Goal: Information Seeking & Learning: Understand process/instructions

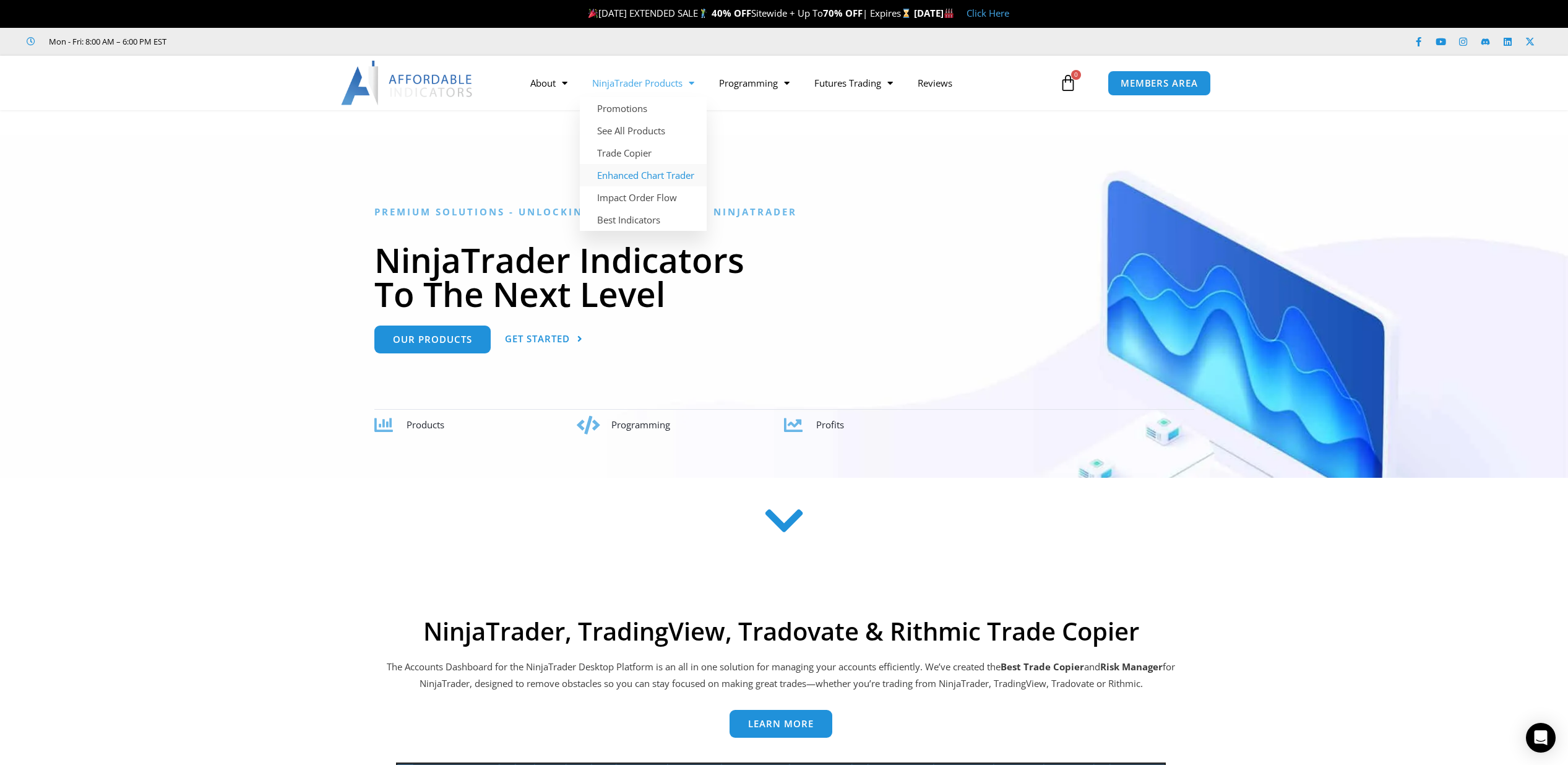
click at [631, 172] on link "Enhanced Chart Trader" at bounding box center [643, 175] width 127 height 22
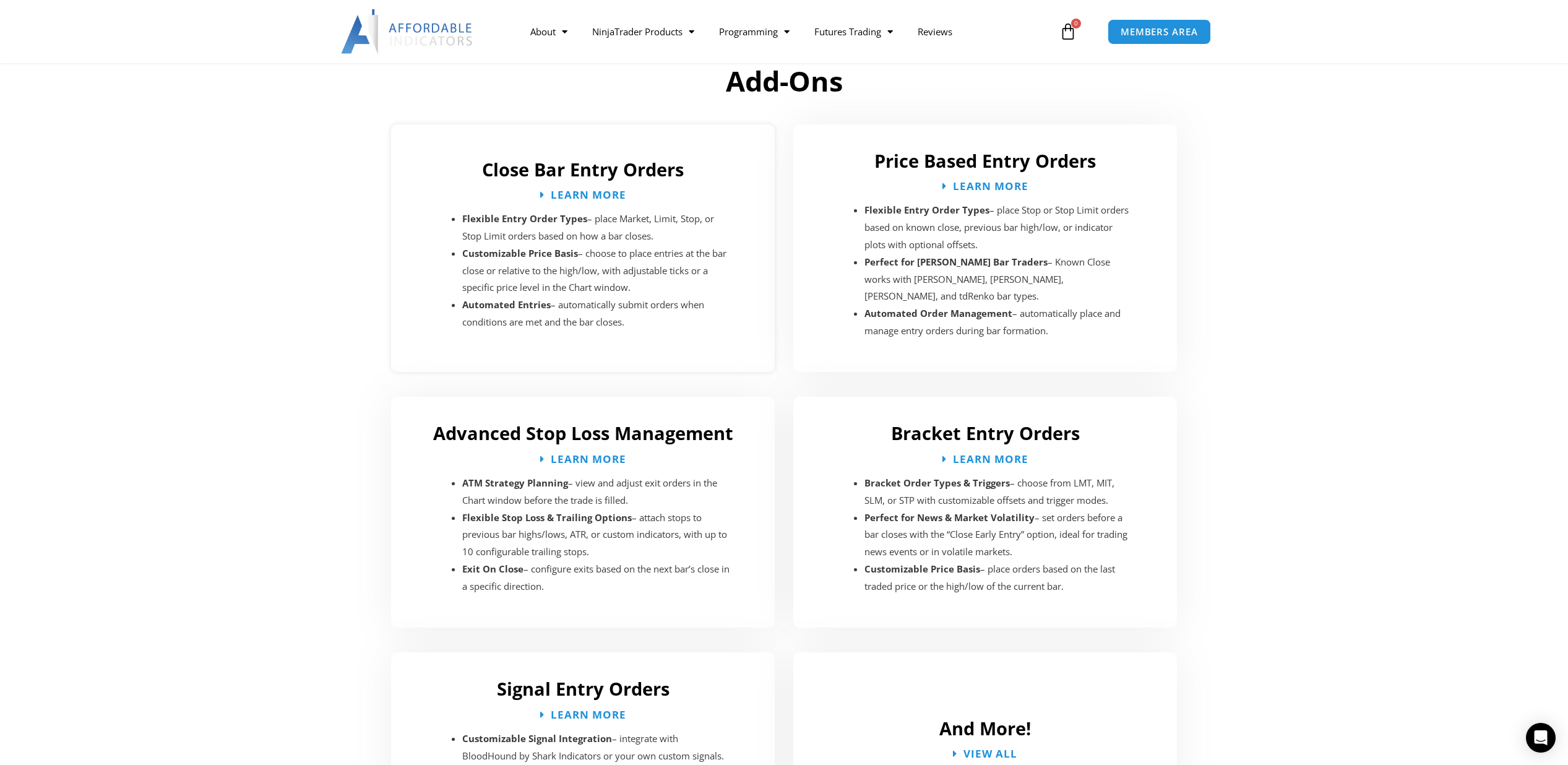
scroll to position [1785, 0]
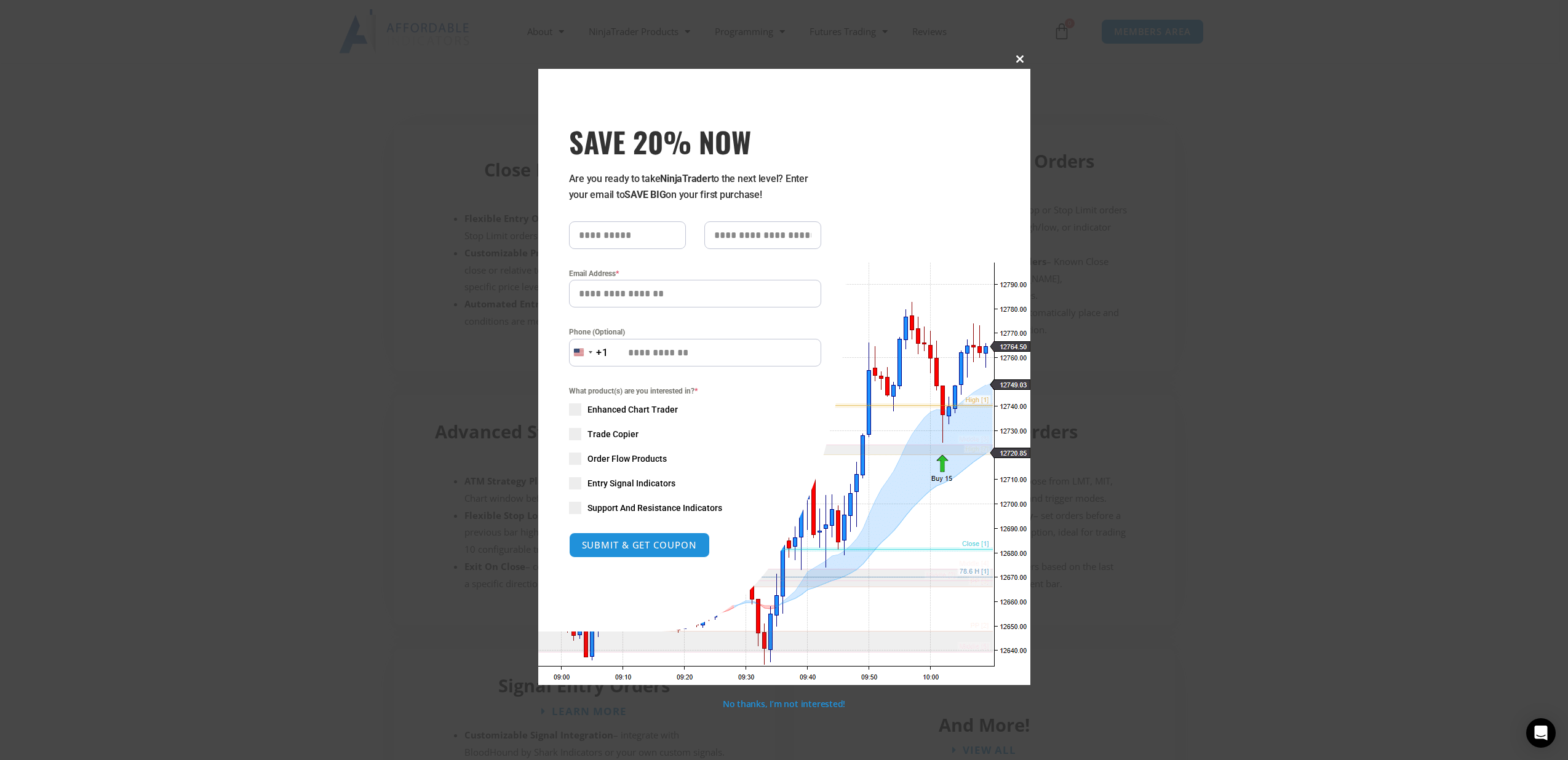
click at [1024, 58] on span at bounding box center [1020, 59] width 20 height 7
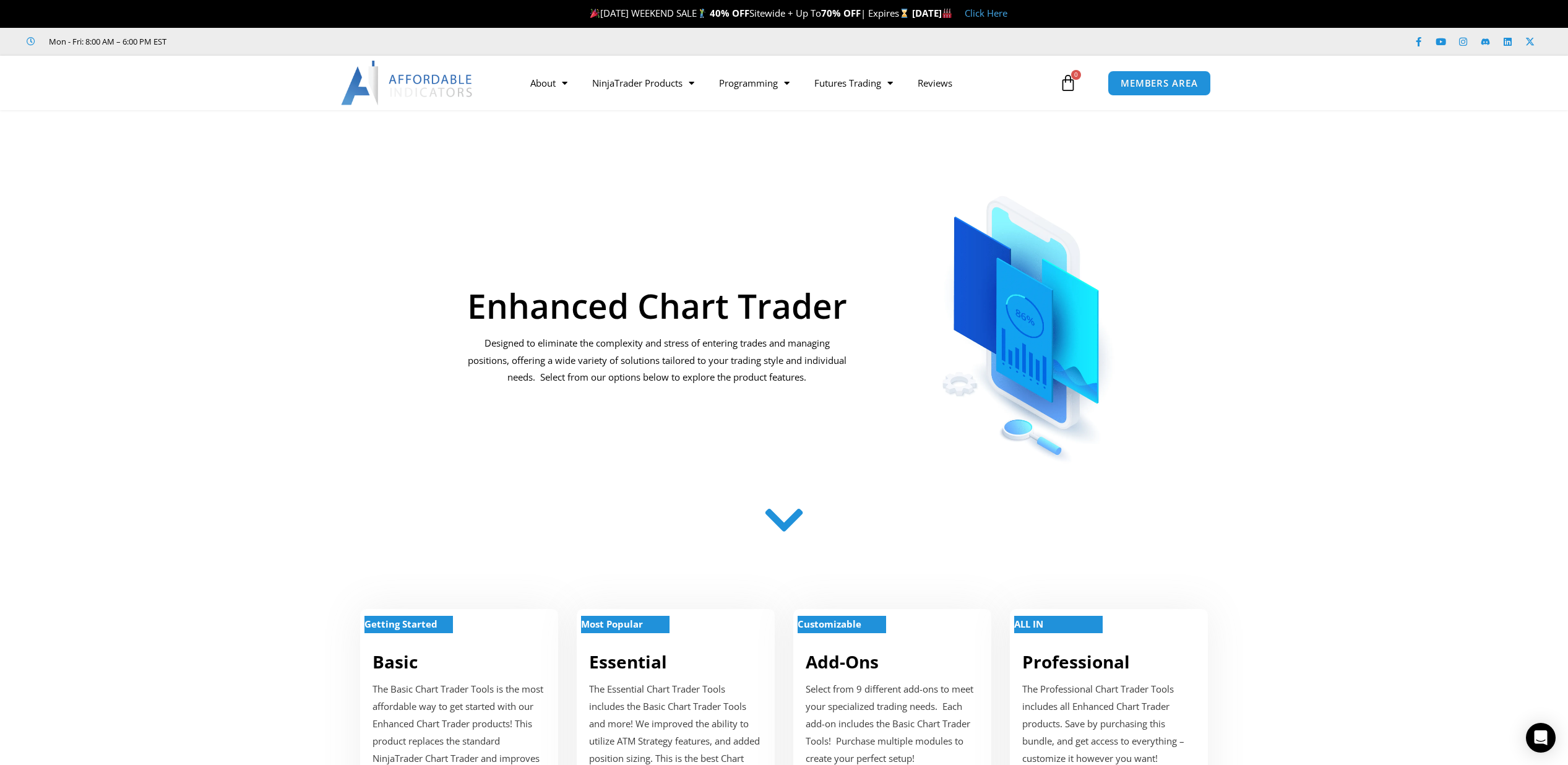
scroll to position [238, 0]
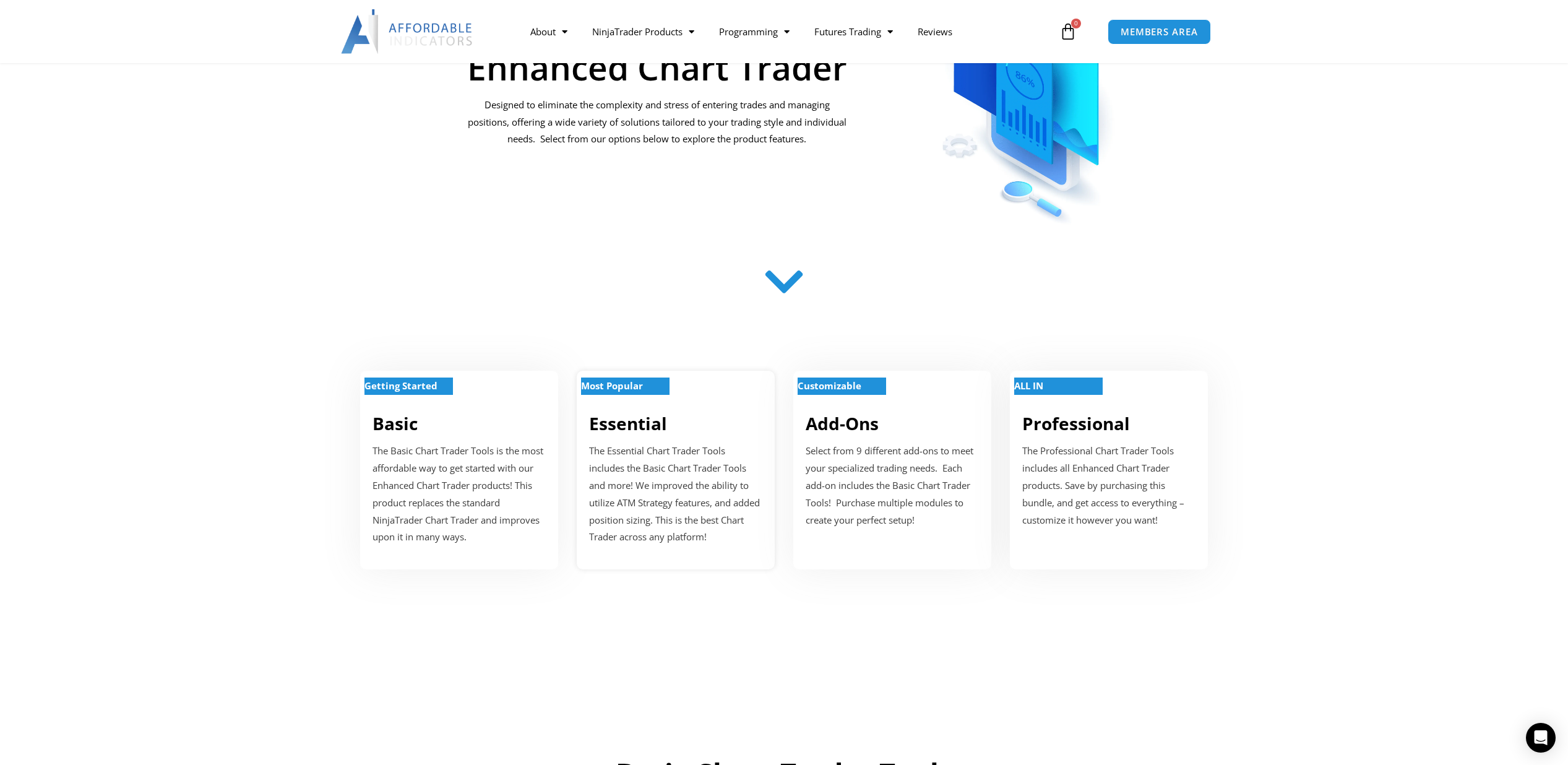
click at [641, 387] on strong "Most Popular" at bounding box center [612, 385] width 62 height 12
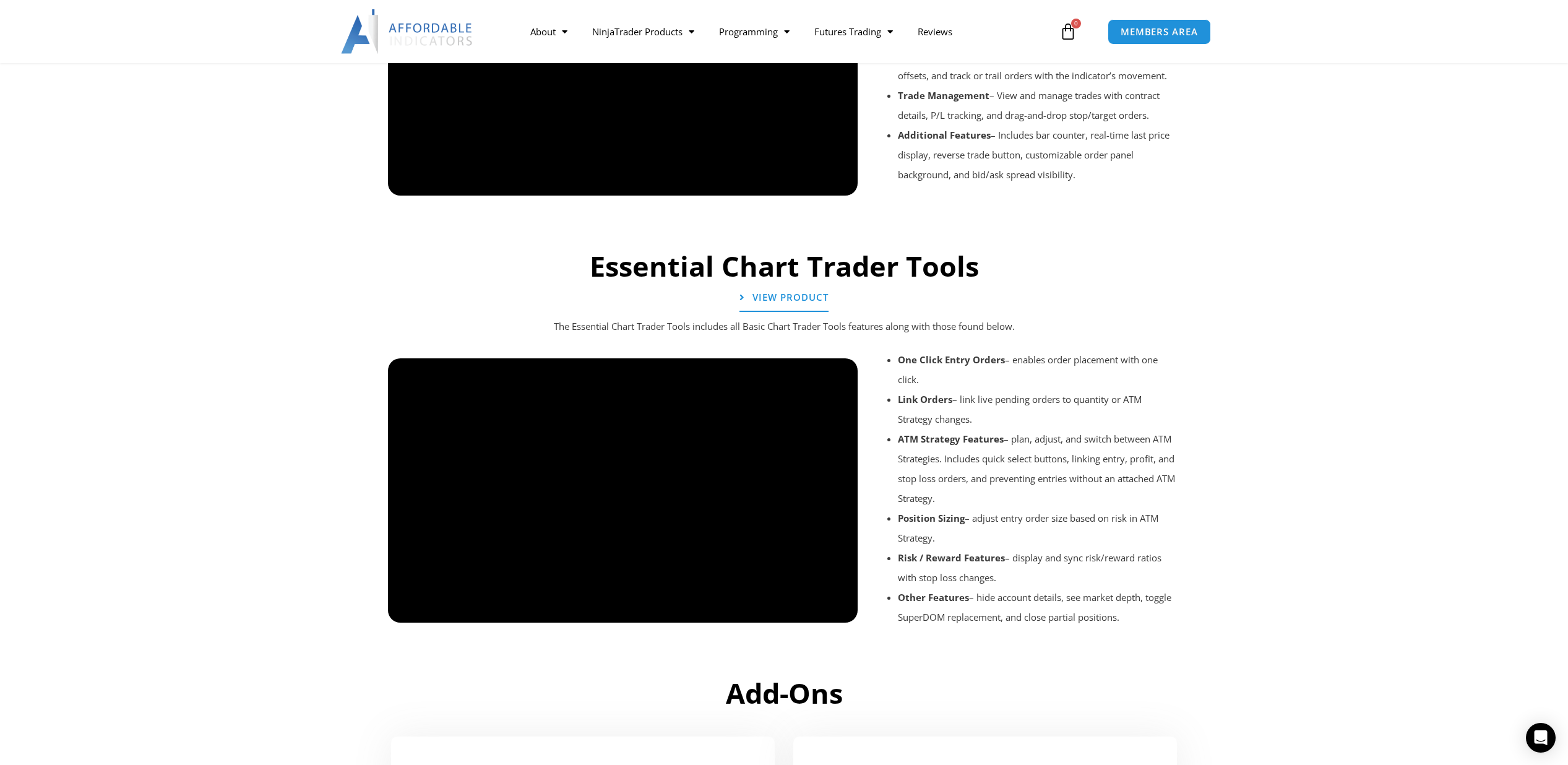
scroll to position [1112, 0]
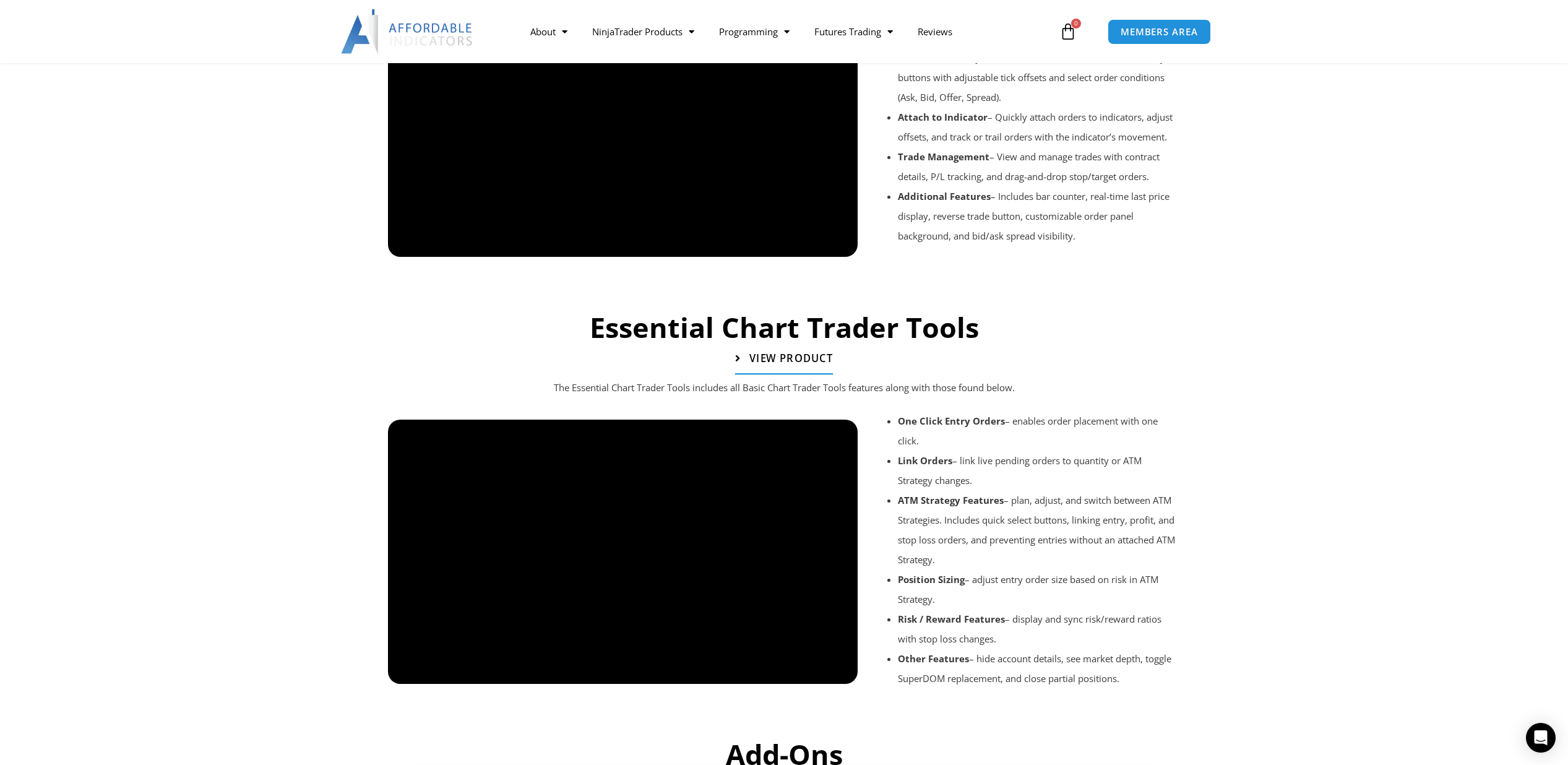
click at [783, 353] on span "View Product" at bounding box center [791, 359] width 83 height 11
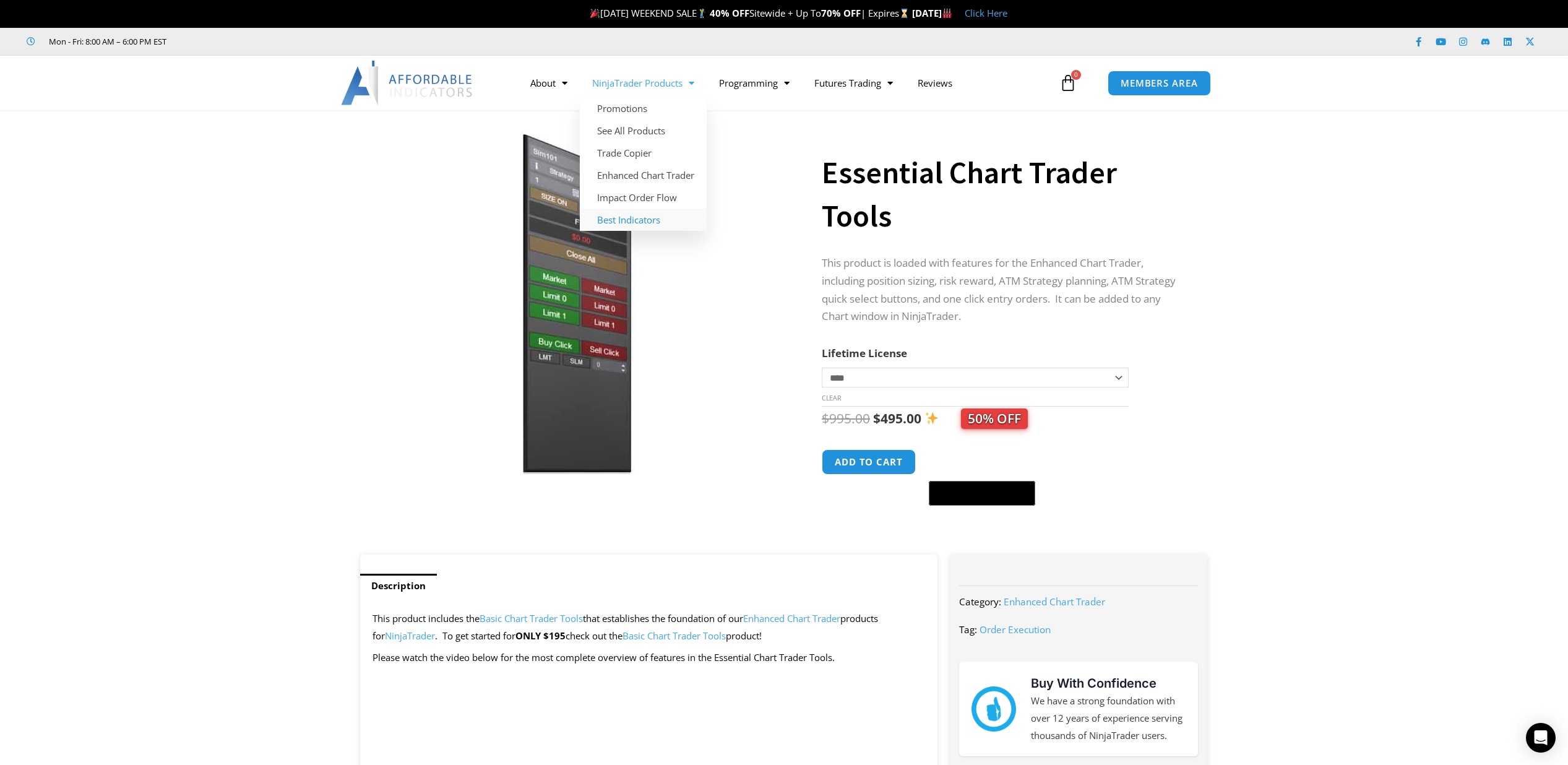
click at [644, 221] on link "Best Indicators" at bounding box center [643, 220] width 127 height 22
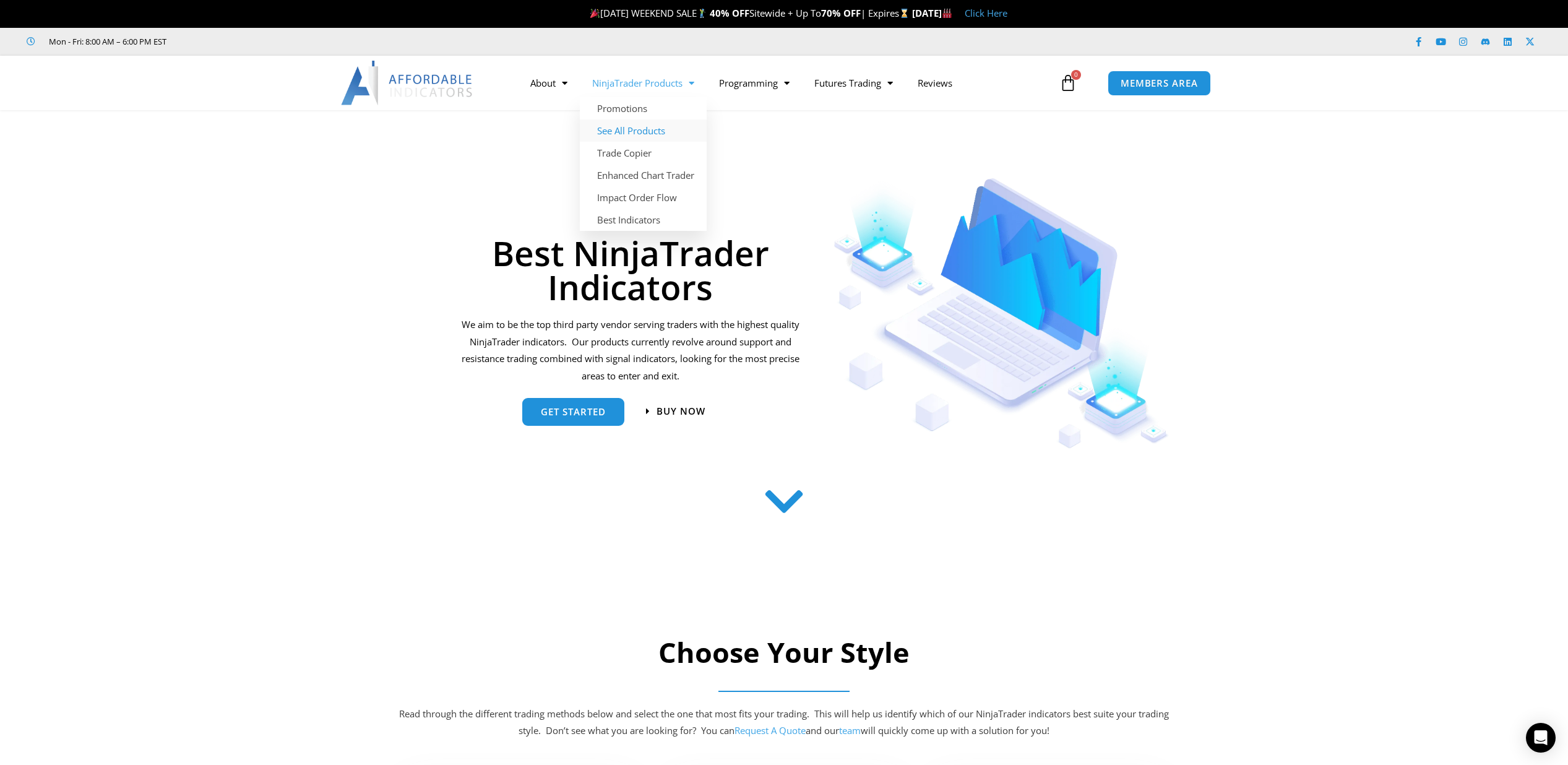
click at [653, 131] on link "See All Products" at bounding box center [643, 131] width 127 height 22
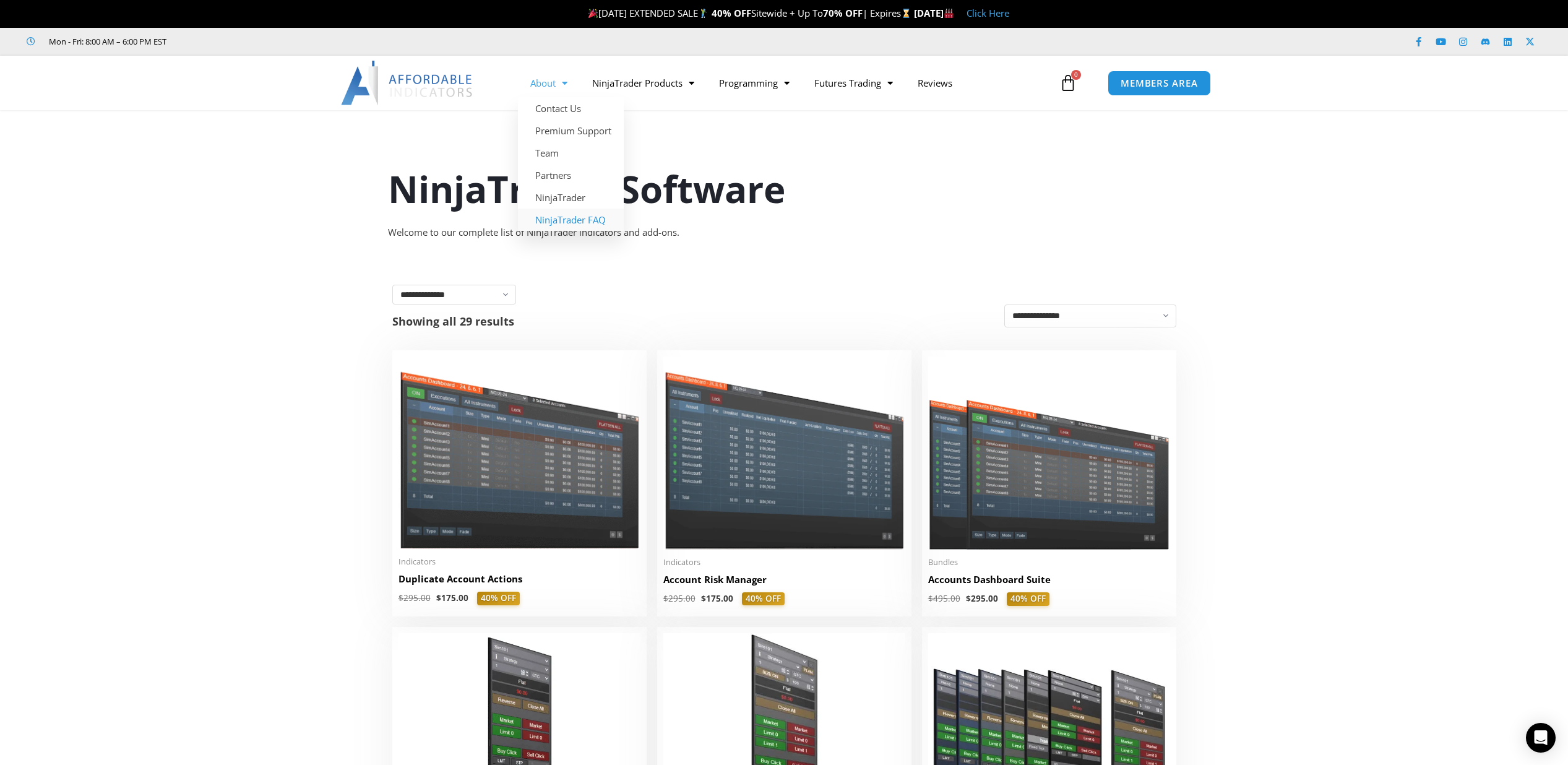
click at [599, 219] on link "NinjaTrader FAQ" at bounding box center [571, 220] width 106 height 22
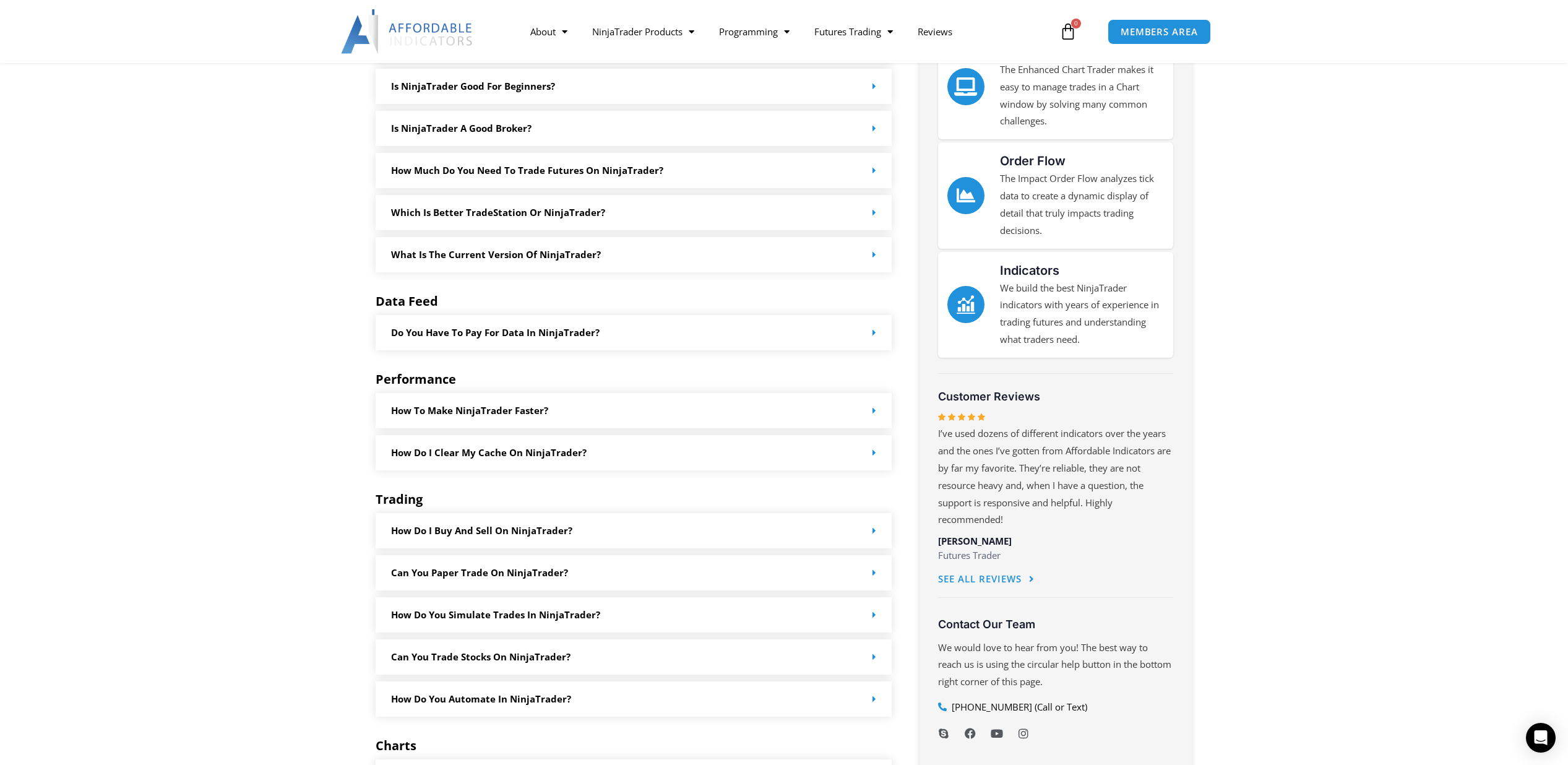
scroll to position [442, 0]
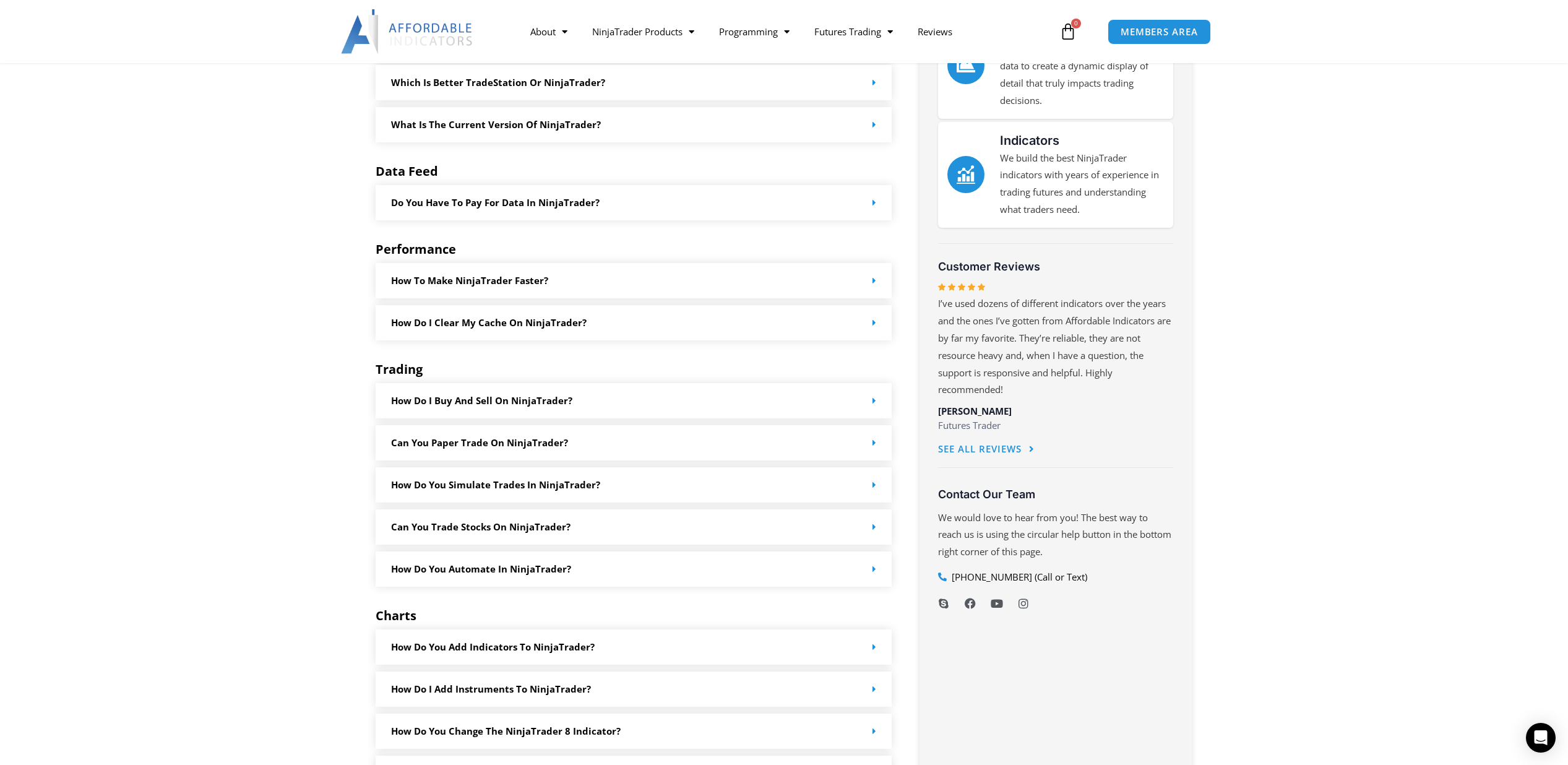
click at [870, 280] on span at bounding box center [871, 280] width 9 height 9
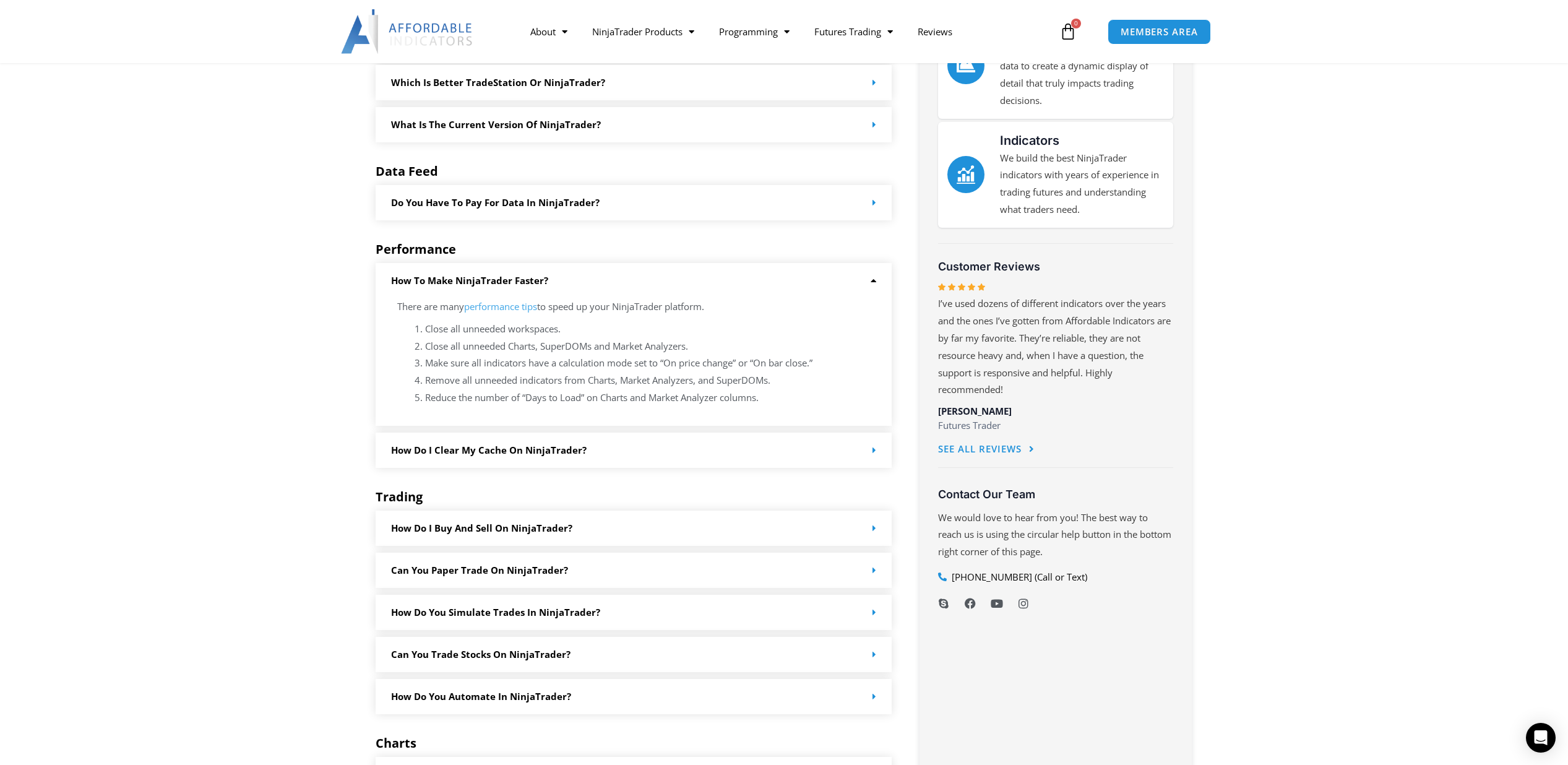
click at [872, 450] on span at bounding box center [871, 450] width 9 height 9
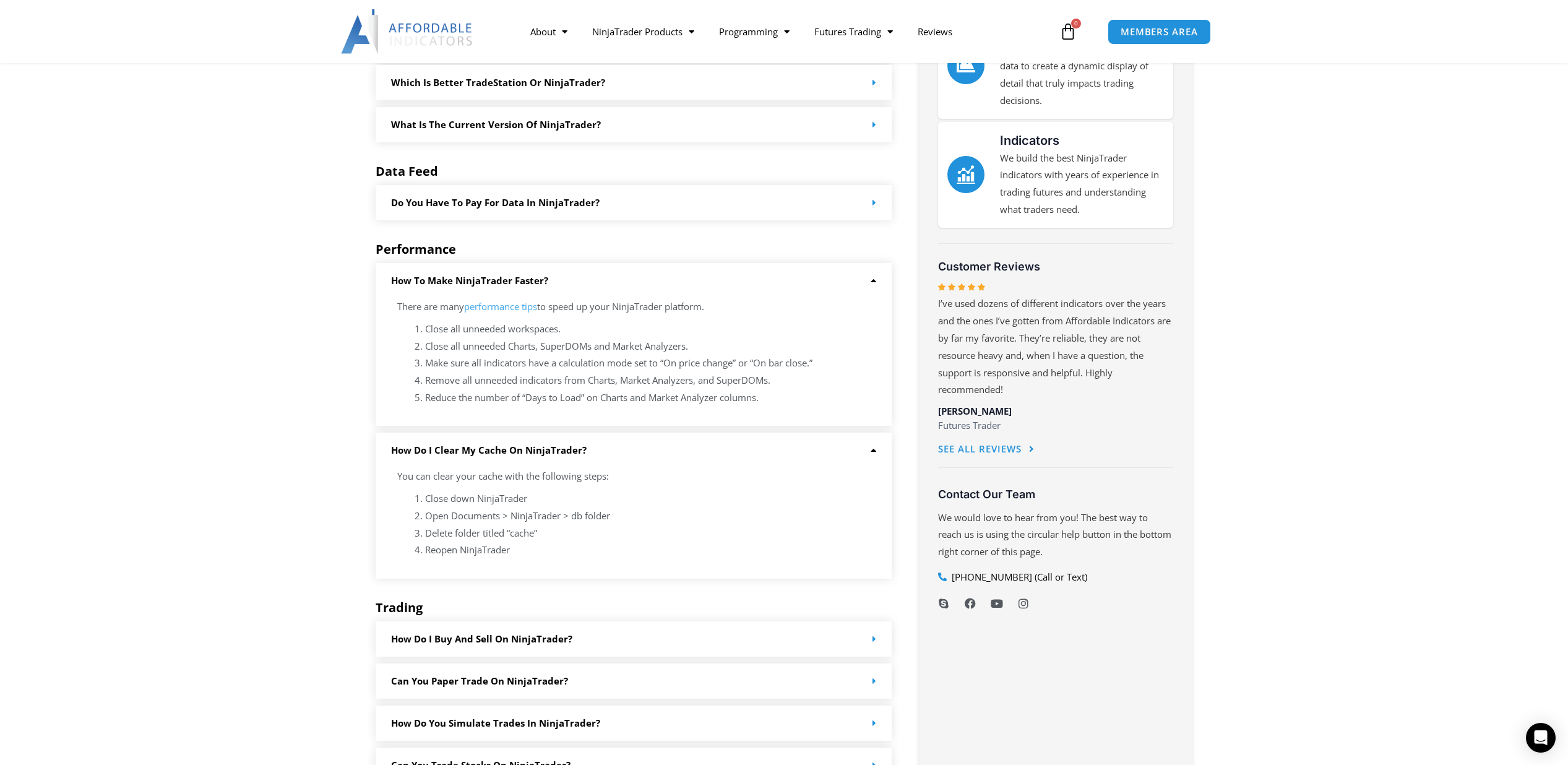
click at [872, 450] on icon at bounding box center [871, 450] width 9 height 9
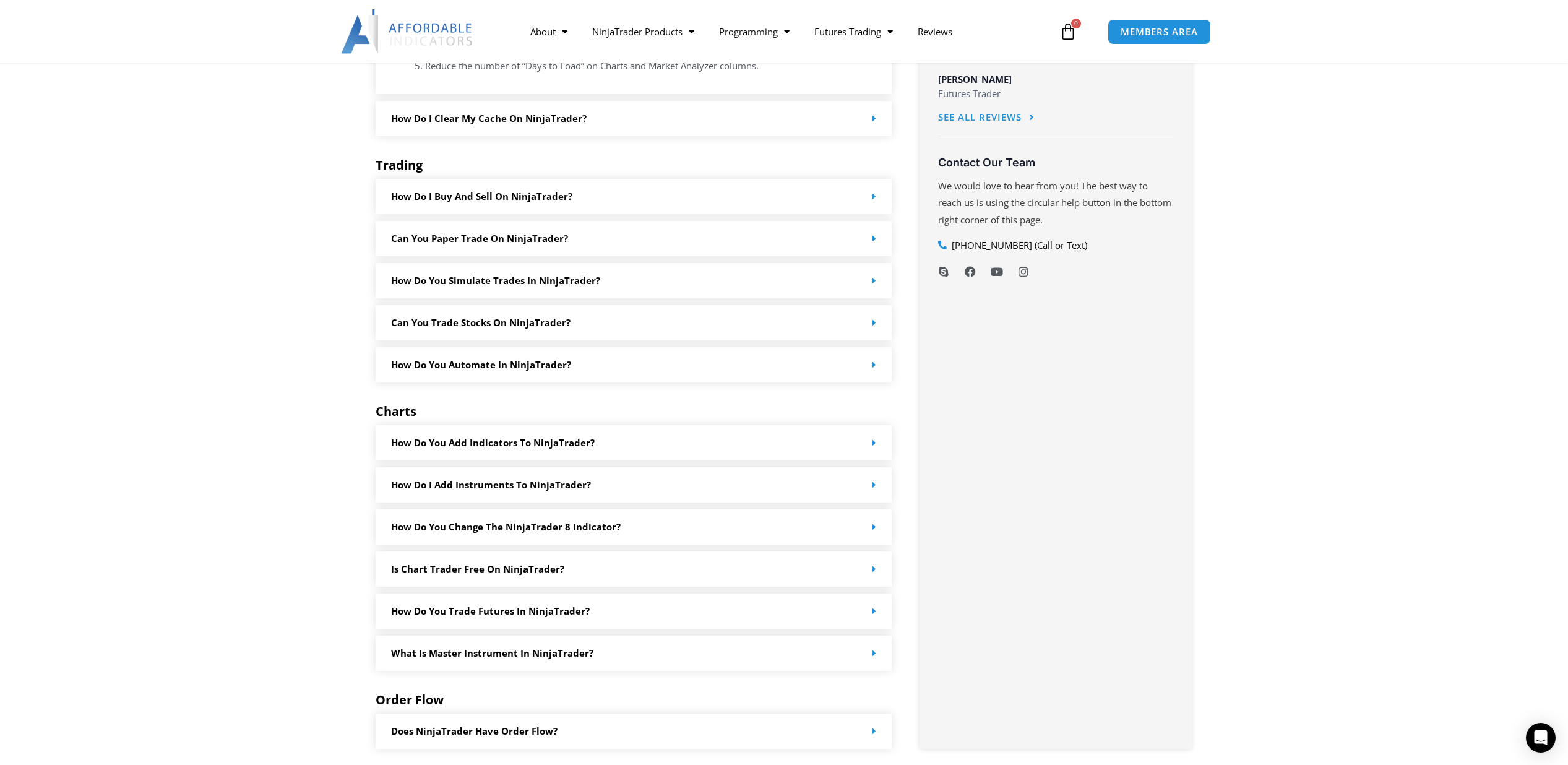
scroll to position [846, 0]
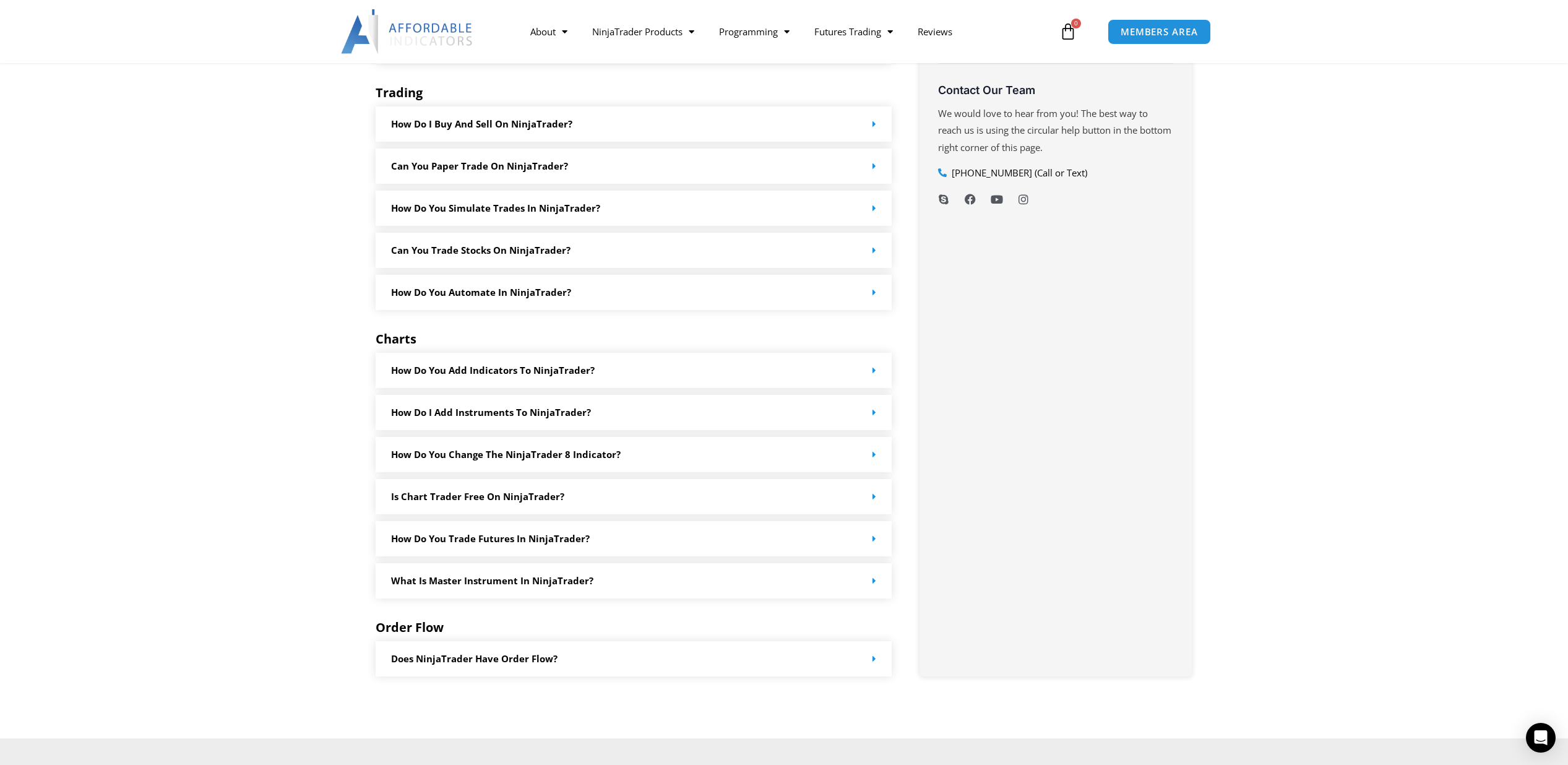
click at [878, 371] on div "How do you add indicators to NinjaTrader?" at bounding box center [634, 370] width 516 height 35
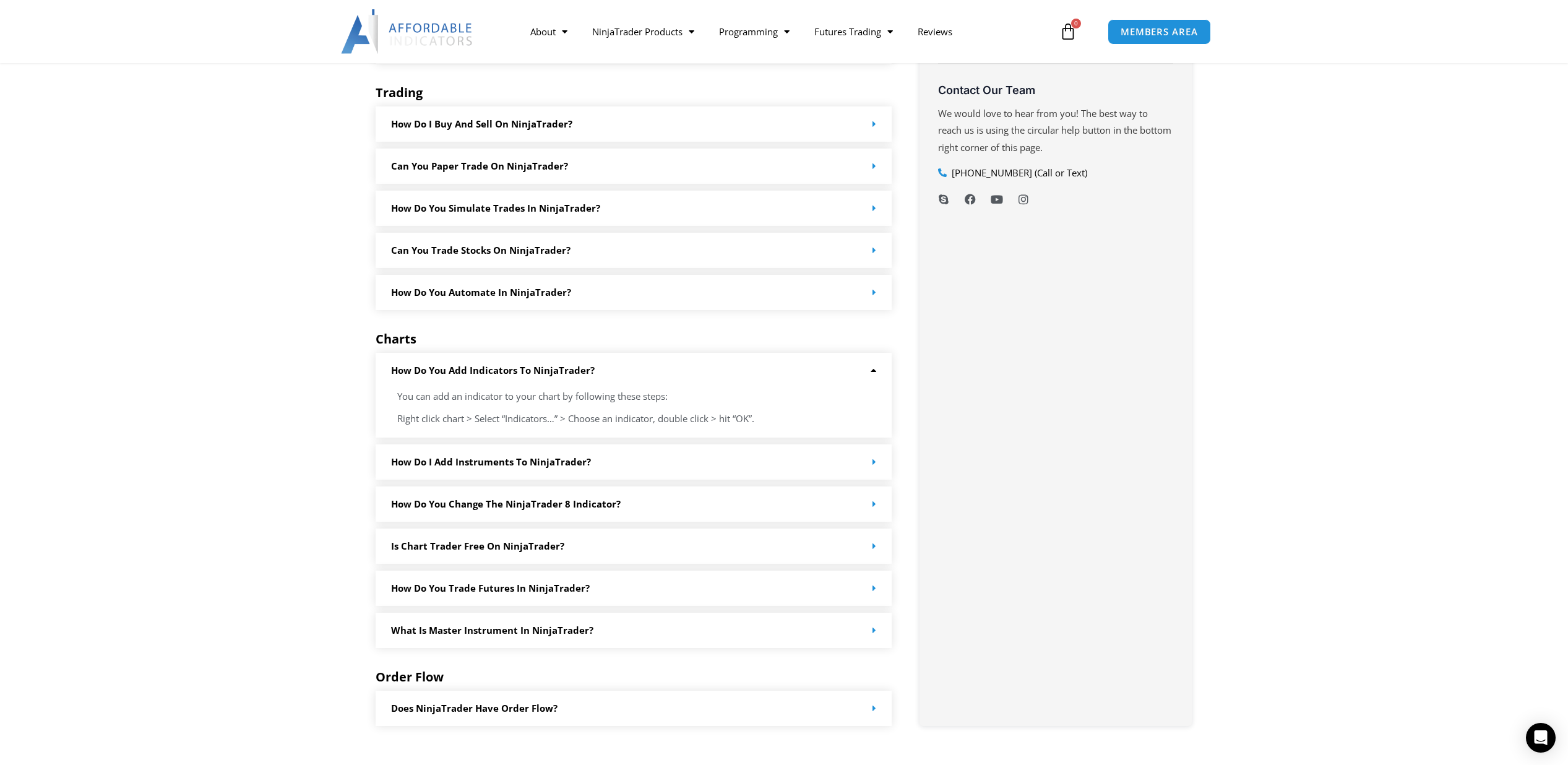
click at [878, 371] on div "How do you add indicators to NinjaTrader?" at bounding box center [634, 370] width 516 height 35
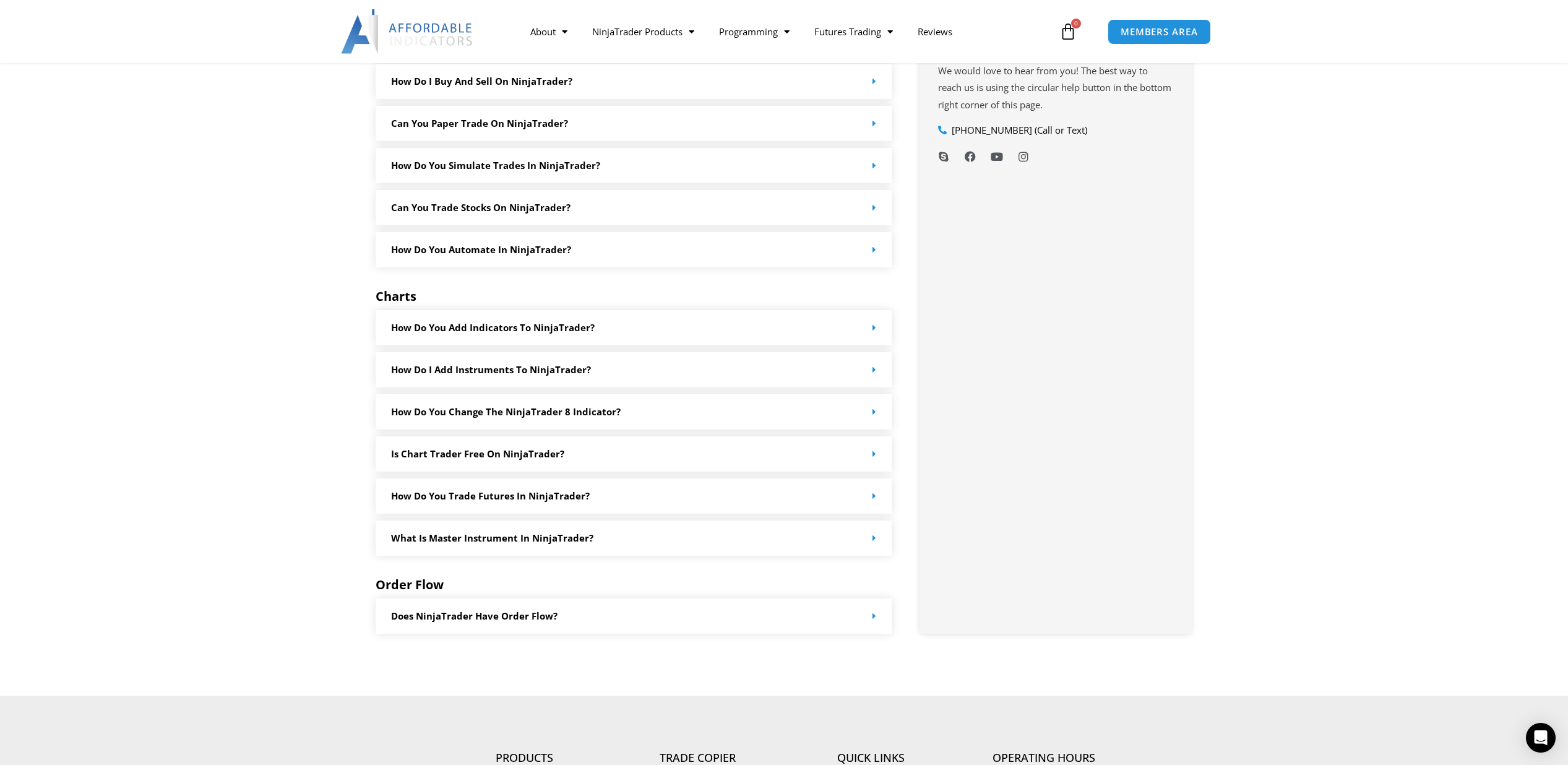
scroll to position [955, 0]
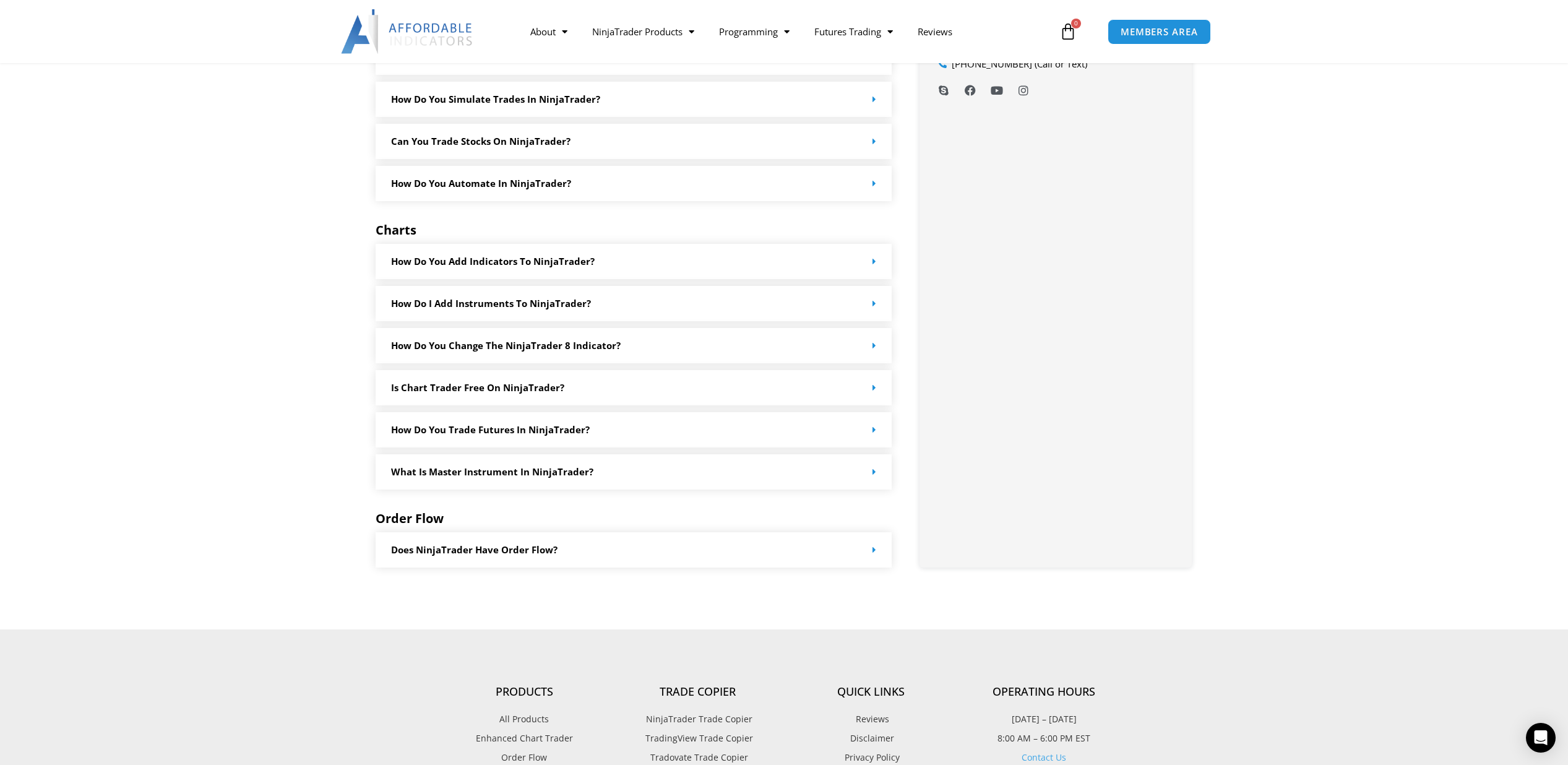
click at [875, 548] on icon at bounding box center [875, 550] width 4 height 9
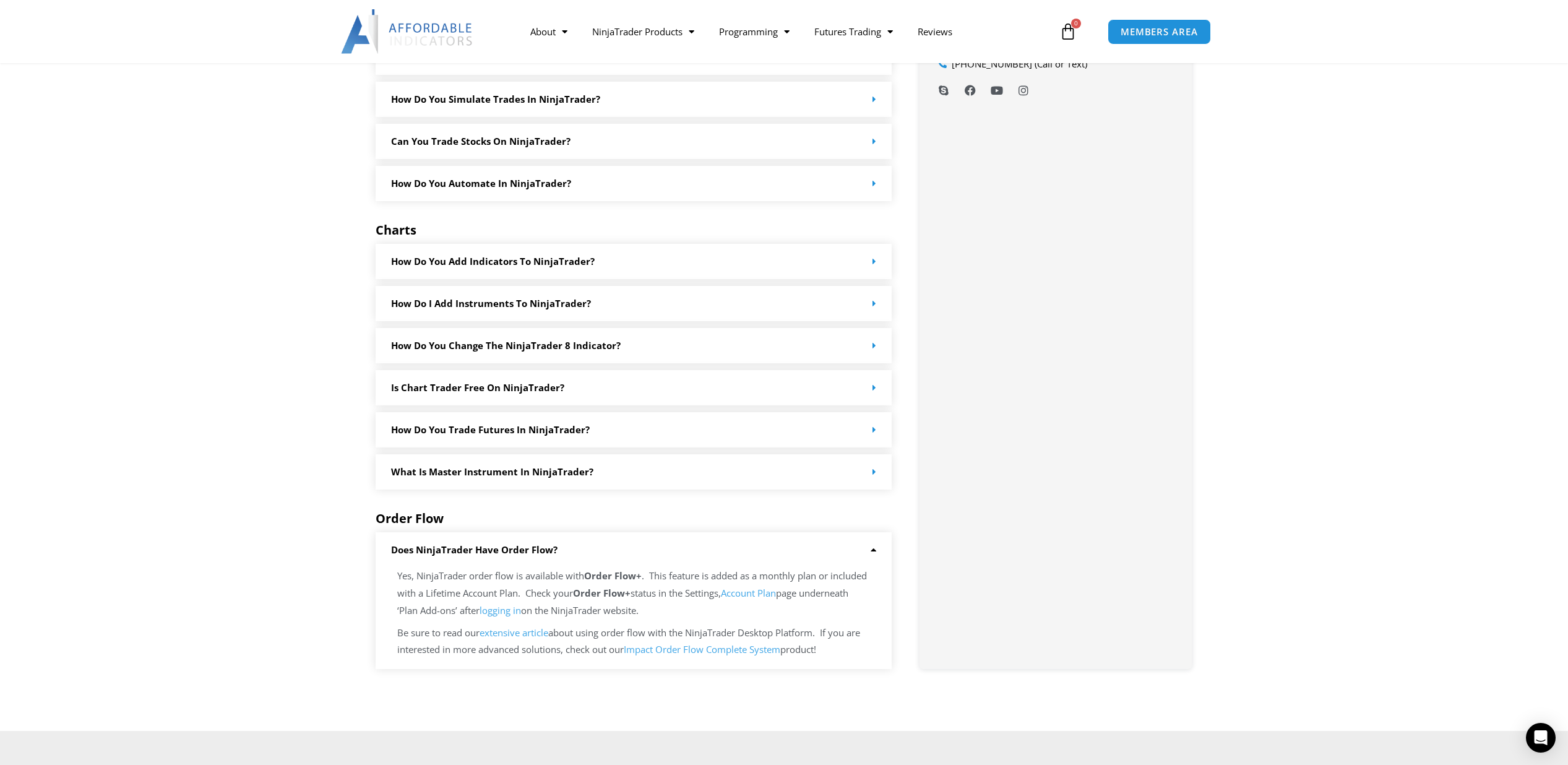
click at [875, 548] on icon at bounding box center [871, 550] width 9 height 9
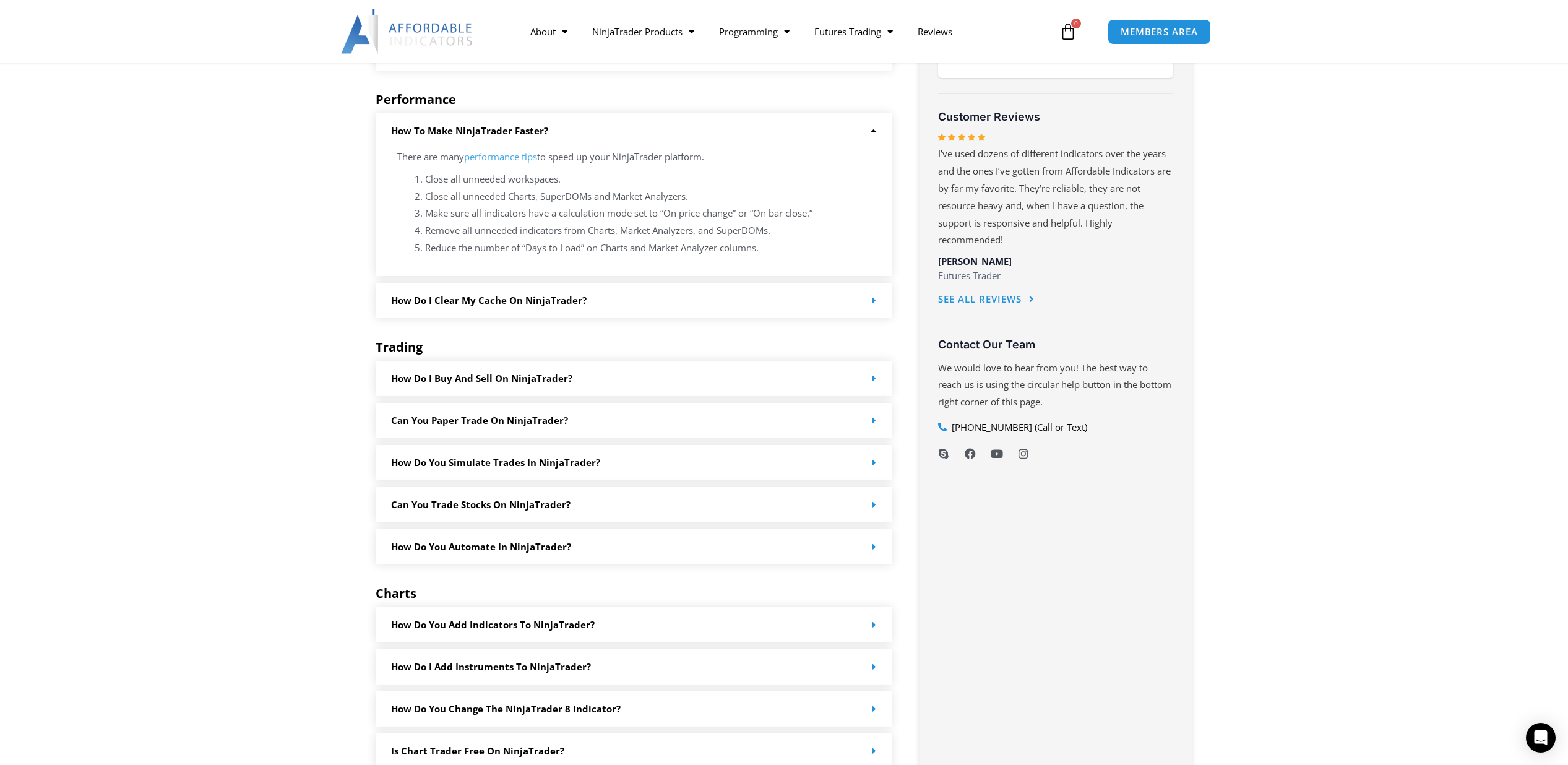
scroll to position [594, 0]
